Goal: Information Seeking & Learning: Find specific fact

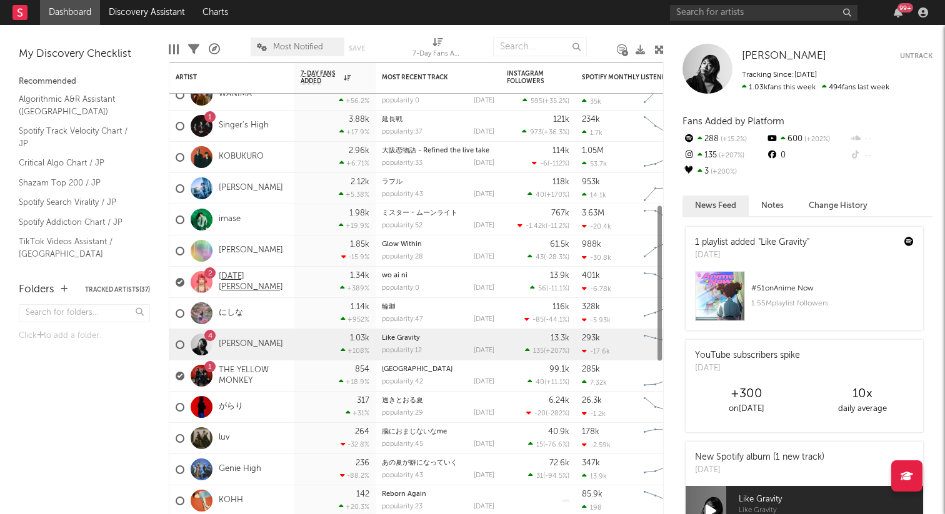
click at [235, 281] on link "[DATE] [PERSON_NAME]" at bounding box center [253, 282] width 69 height 21
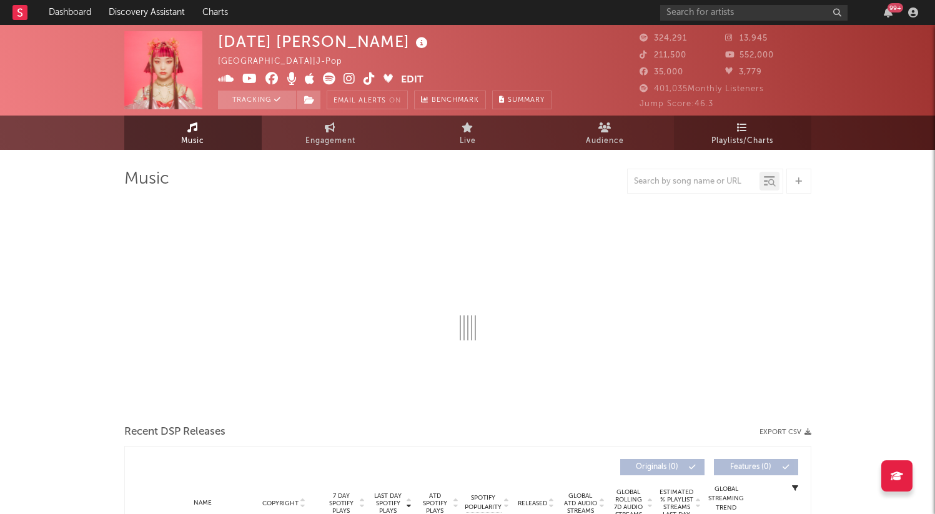
click at [730, 126] on link "Playlists/Charts" at bounding box center [742, 133] width 137 height 34
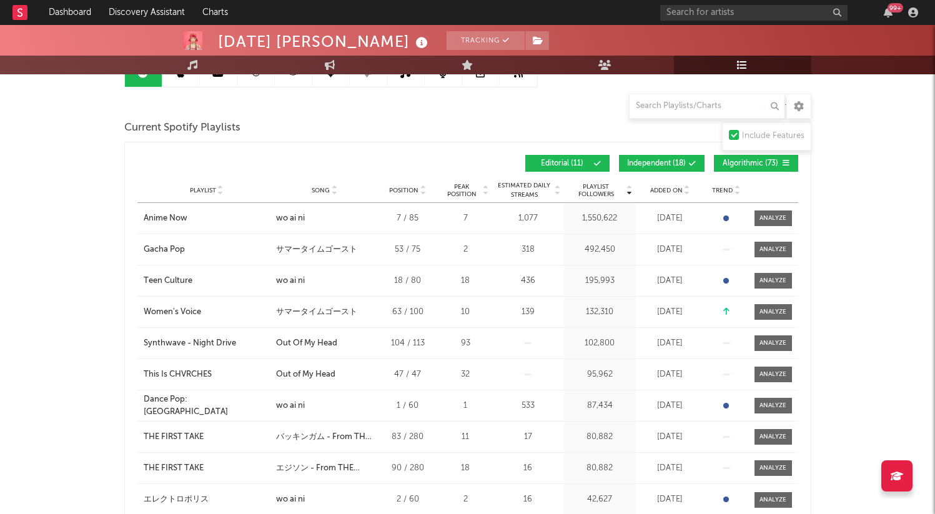
scroll to position [119, 0]
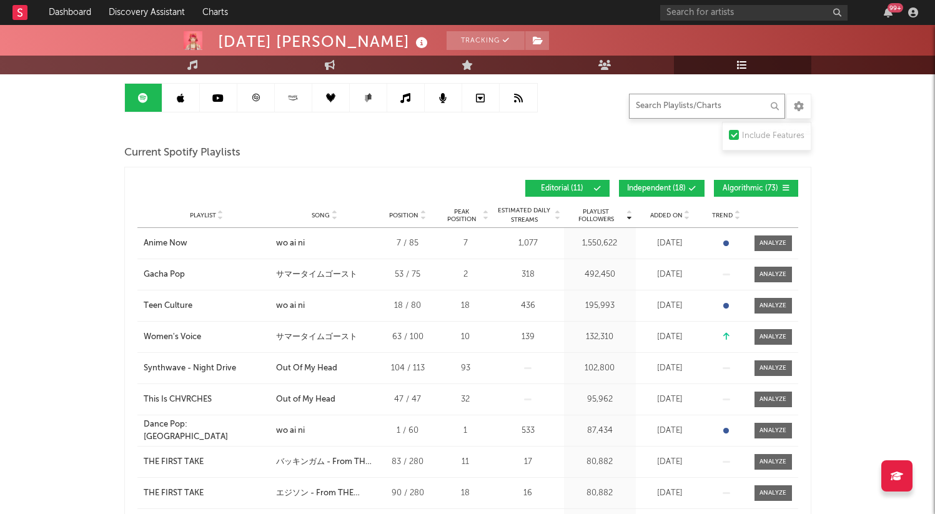
click at [684, 102] on input "text" at bounding box center [707, 106] width 156 height 25
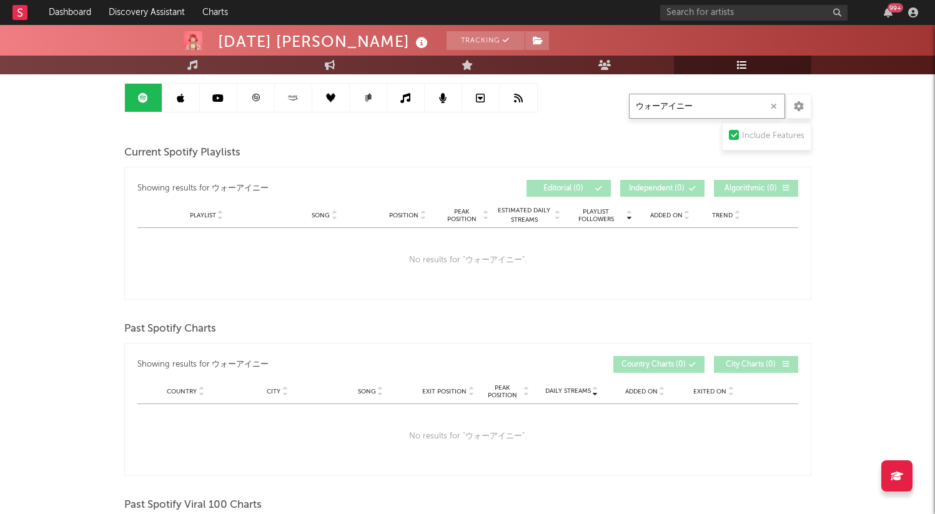
drag, startPoint x: 708, startPoint y: 110, endPoint x: 521, endPoint y: 96, distance: 187.3
click at [521, 96] on div "Playlists/Charts ウォーアイニー Include Features Export CSV Current Spotify Playlists …" at bounding box center [467, 437] width 687 height 777
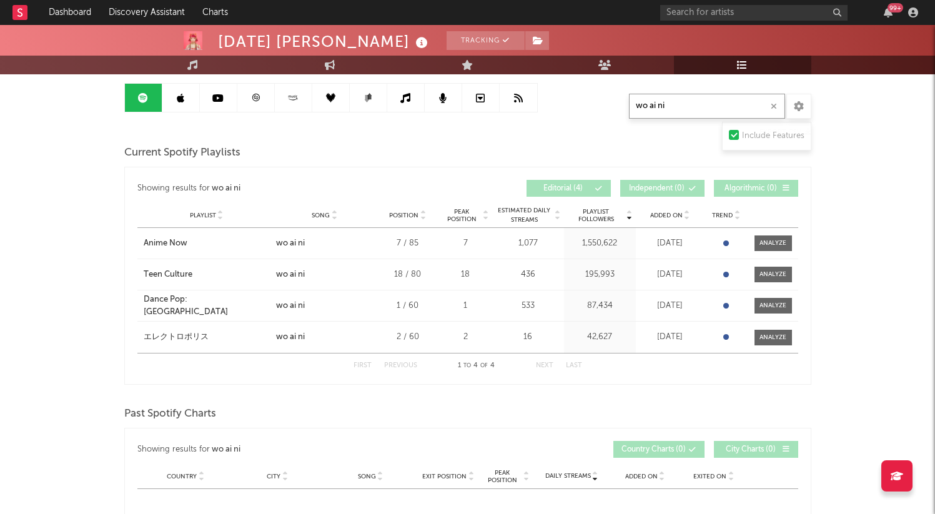
type input "wo ai ni"
drag, startPoint x: 122, startPoint y: 243, endPoint x: 205, endPoint y: 242, distance: 83.1
click at [206, 243] on div "[DATE] [PERSON_NAME] Tracking [GEOGRAPHIC_DATA] | J-Pop Edit Tracking Email Ale…" at bounding box center [467, 446] width 935 height 1081
copy div "Anime Now"
drag, startPoint x: 122, startPoint y: 276, endPoint x: 206, endPoint y: 276, distance: 83.7
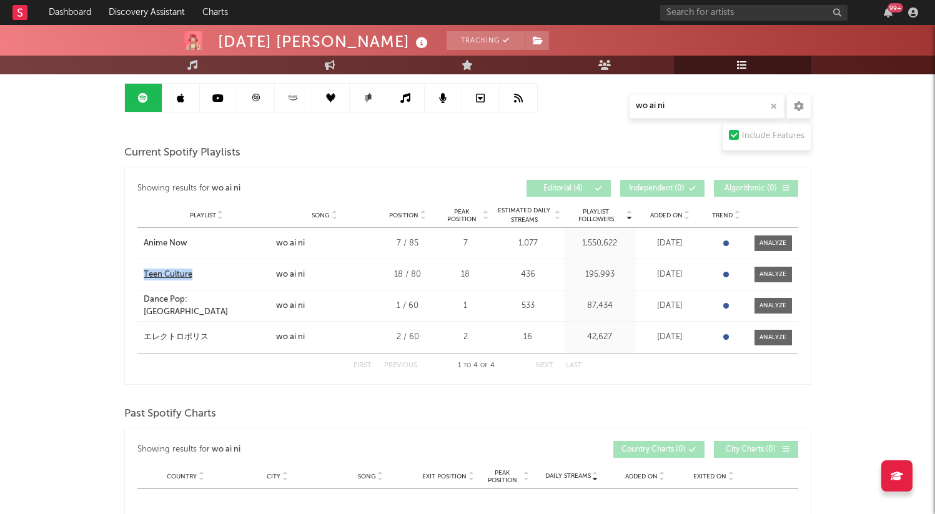
click at [207, 276] on div "[DATE] [PERSON_NAME] Tracking [GEOGRAPHIC_DATA] | J-Pop Edit Tracking Email Ale…" at bounding box center [467, 446] width 935 height 1081
copy div "Teen Culture"
drag, startPoint x: 111, startPoint y: 306, endPoint x: 224, endPoint y: 306, distance: 113.1
click at [224, 306] on div "[DATE] [PERSON_NAME] Tracking [GEOGRAPHIC_DATA] | J-Pop Edit Tracking Email Ale…" at bounding box center [467, 446] width 935 height 1081
copy div "Dance Pop: [GEOGRAPHIC_DATA]"
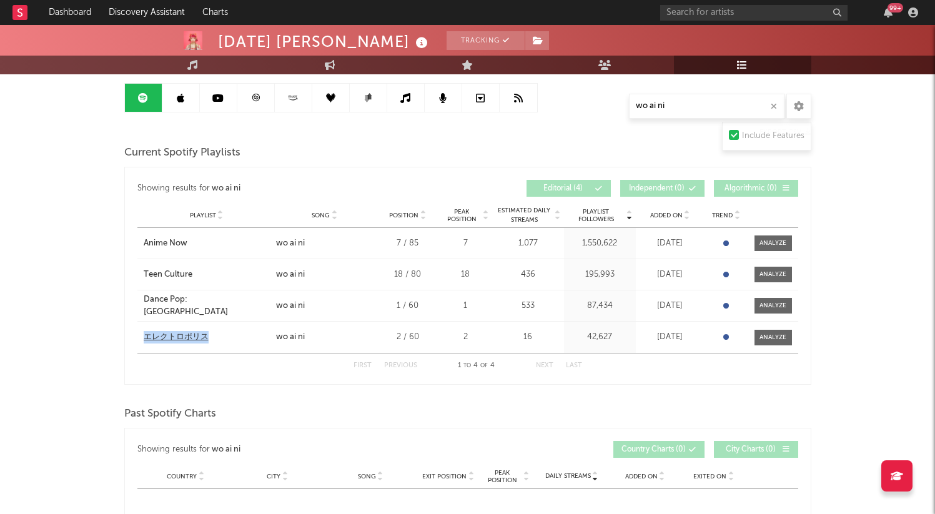
drag, startPoint x: 114, startPoint y: 340, endPoint x: 244, endPoint y: 339, distance: 129.3
click at [244, 339] on div "[DATE] [PERSON_NAME] Tracking [GEOGRAPHIC_DATA] | J-Pop Edit Tracking Email Ale…" at bounding box center [467, 446] width 935 height 1081
copy div "エレクトロポリス"
